Goal: Participate in discussion: Engage in conversation with other users on a specific topic

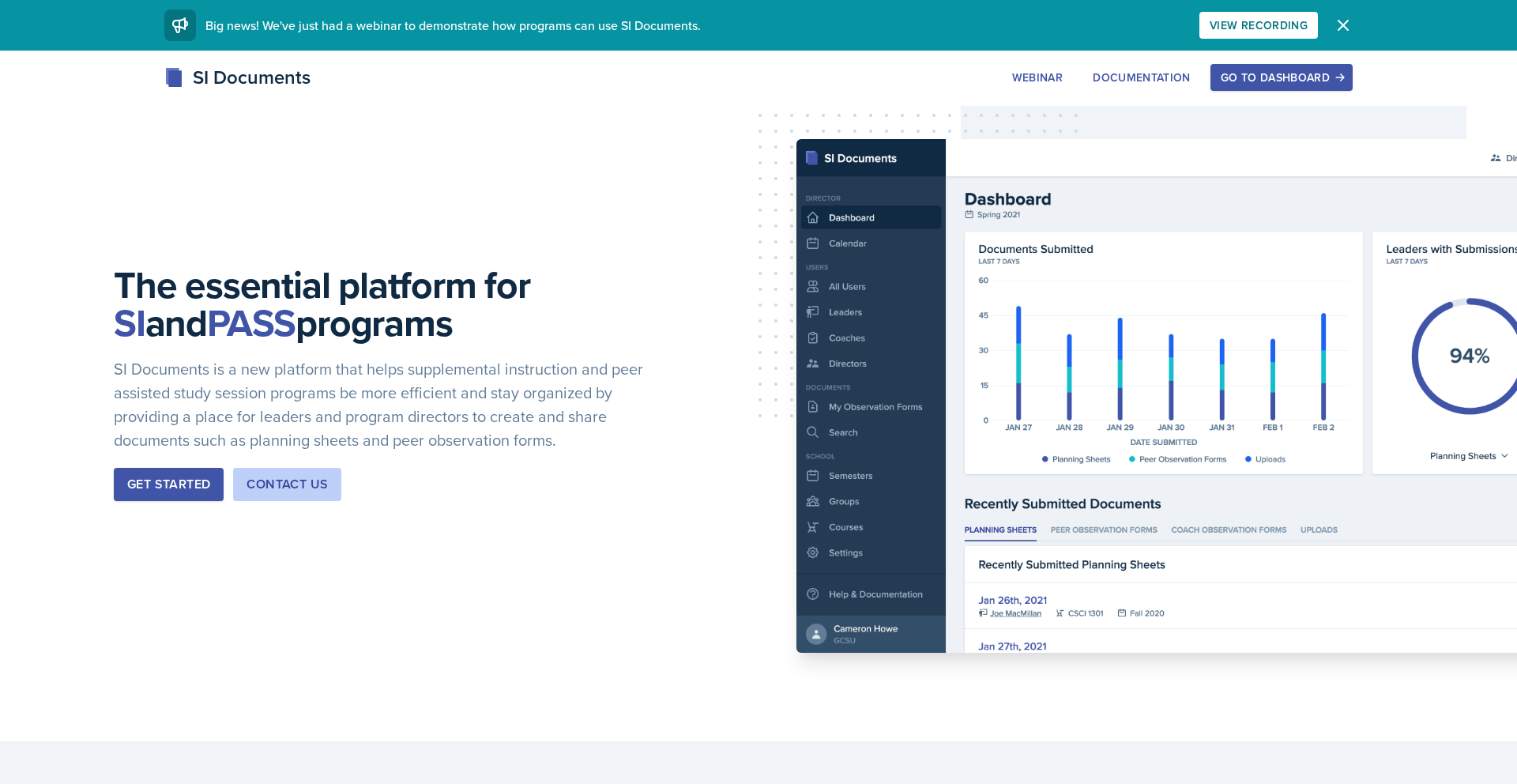
click at [1271, 82] on div "Go to Dashboard" at bounding box center [1282, 77] width 122 height 13
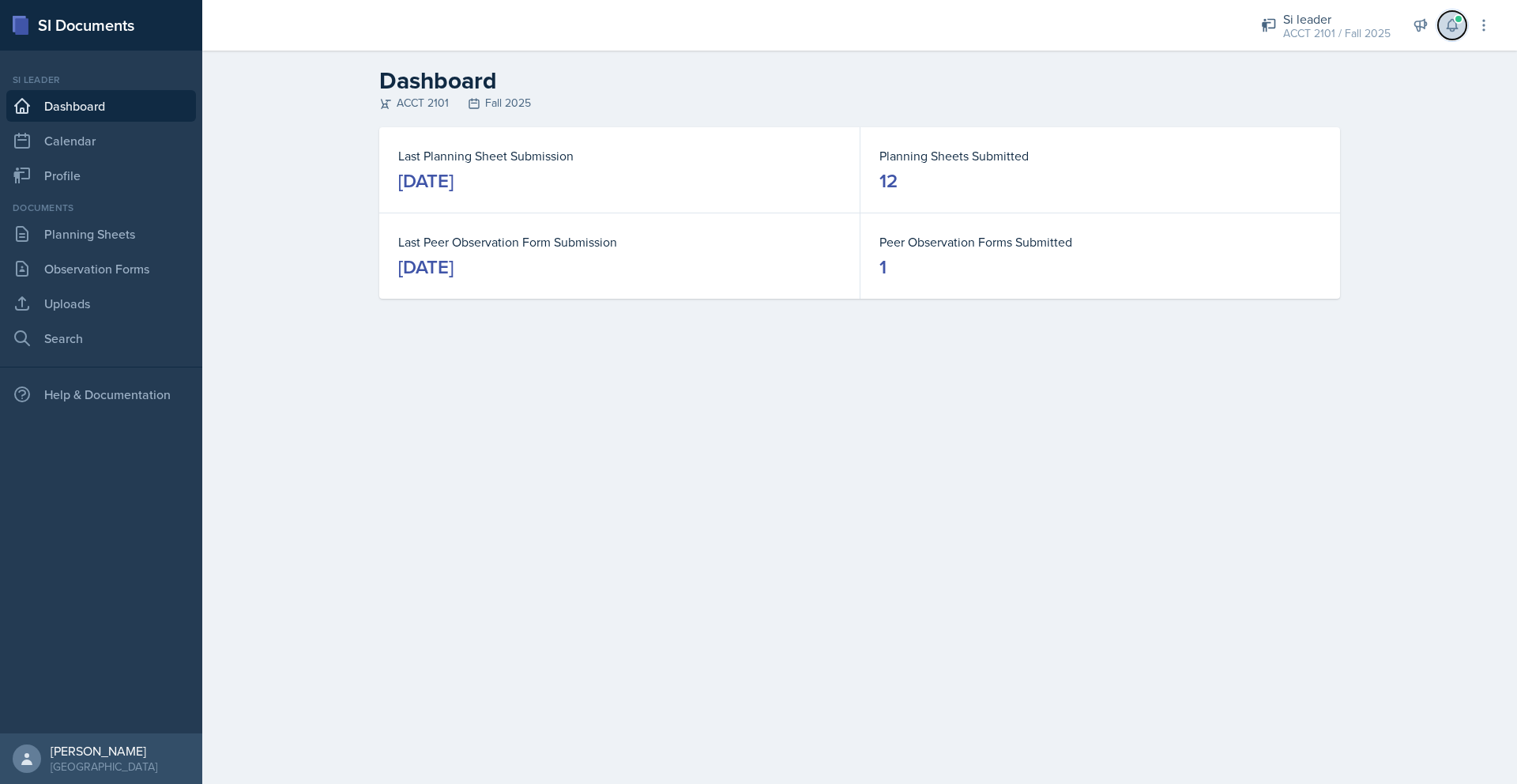
click at [1453, 38] on button at bounding box center [1452, 24] width 28 height 28
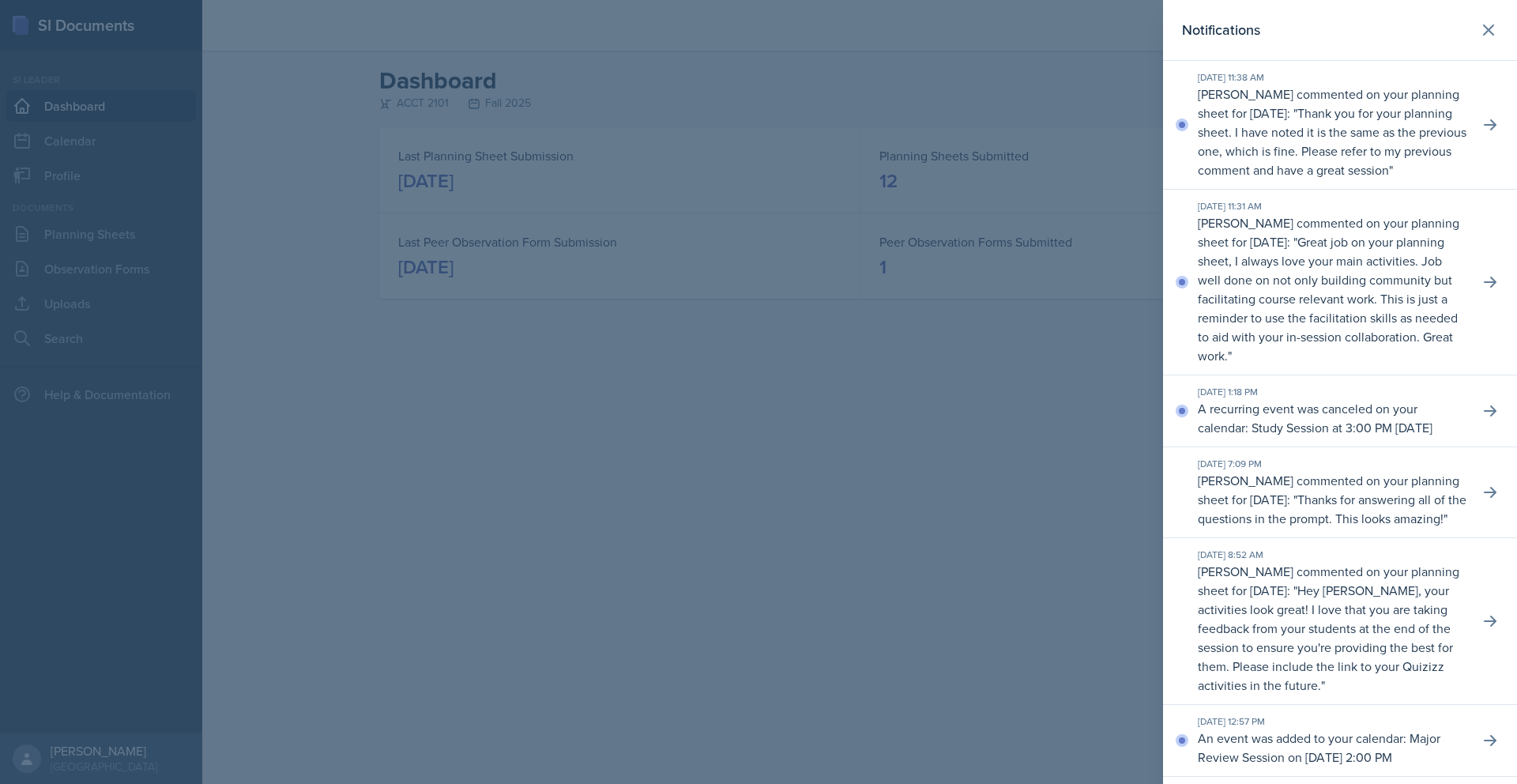
click at [1505, 273] on div "[DATE] 11:31 AM [PERSON_NAME] commented on your planning sheet for [DATE]: " Gr…" at bounding box center [1340, 282] width 354 height 186
click at [1490, 290] on icon at bounding box center [1491, 282] width 16 height 16
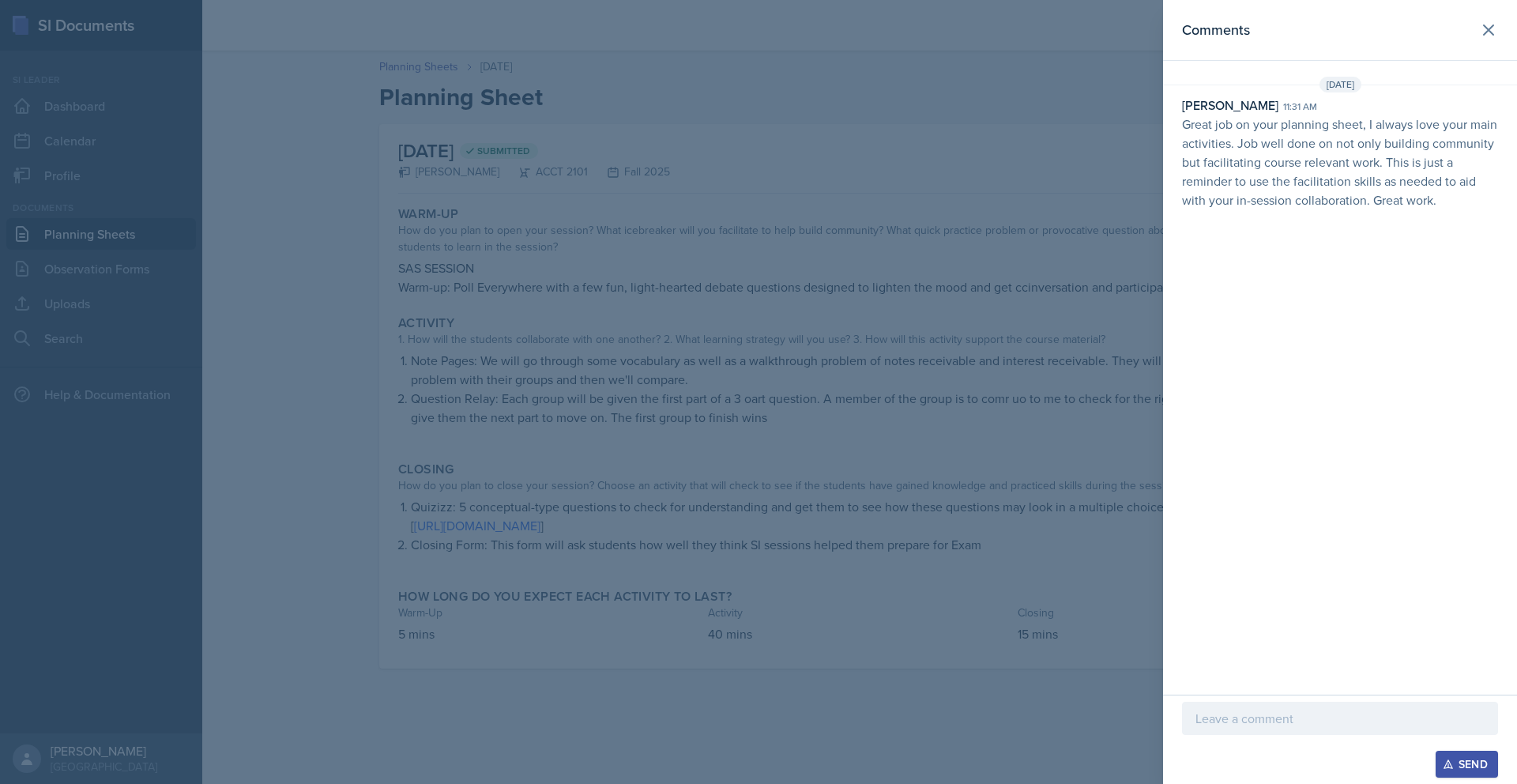
click at [1244, 723] on p at bounding box center [1340, 718] width 289 height 18
click at [1464, 756] on div "Send" at bounding box center [1466, 764] width 42 height 13
click at [1481, 26] on icon at bounding box center [1488, 29] width 18 height 18
